Goal: Find specific page/section: Find specific page/section

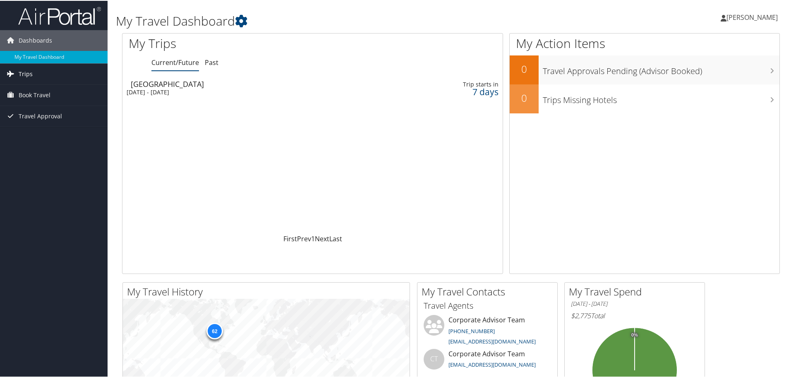
click at [31, 74] on span "Trips" at bounding box center [26, 73] width 14 height 21
click at [28, 90] on link "Current/Future Trips" at bounding box center [54, 90] width 108 height 12
